Goal: Understand process/instructions

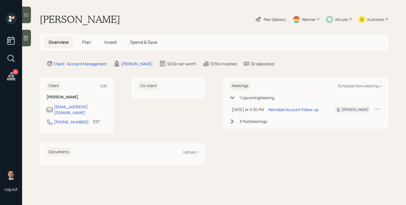
click at [272, 20] on div "Plan Delivery" at bounding box center [275, 20] width 22 height 6
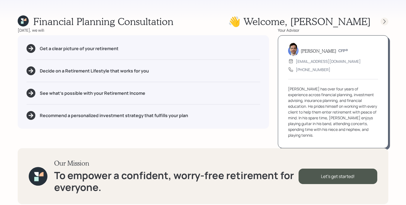
click at [383, 23] on icon at bounding box center [384, 21] width 2 height 5
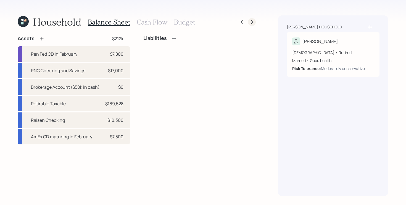
click at [249, 21] on icon at bounding box center [252, 22] width 6 height 6
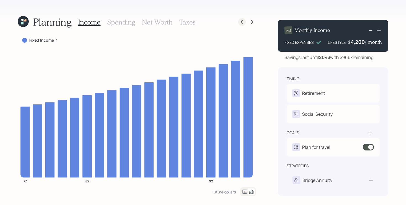
click at [242, 20] on icon at bounding box center [242, 22] width 2 height 5
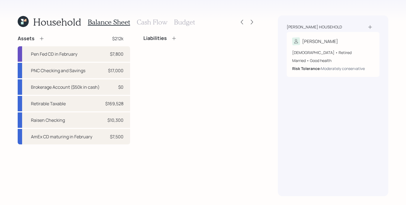
click at [154, 23] on h3 "Cash Flow" at bounding box center [152, 22] width 31 height 8
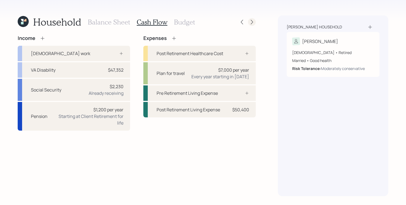
click at [252, 24] on icon at bounding box center [252, 22] width 6 height 6
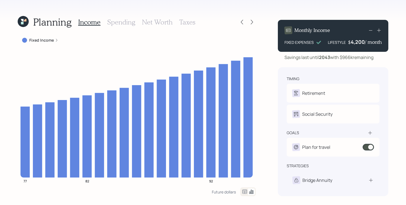
click at [123, 22] on h3 "Spending" at bounding box center [121, 22] width 28 height 8
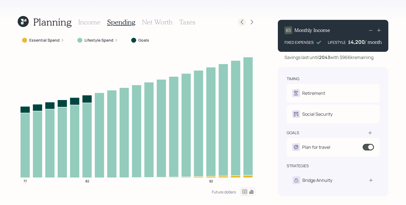
click at [241, 22] on icon at bounding box center [242, 22] width 6 height 6
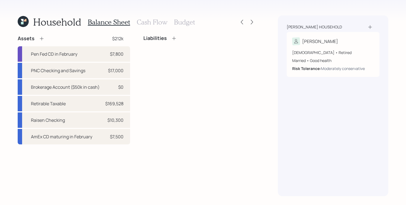
click at [149, 22] on h3 "Cash Flow" at bounding box center [152, 22] width 31 height 8
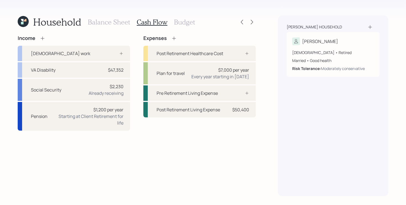
click at [179, 26] on div "Balance Sheet Cash Flow Budget" at bounding box center [141, 21] width 107 height 13
click at [180, 23] on h3 "Budget" at bounding box center [184, 22] width 21 height 8
